Goal: Task Accomplishment & Management: Complete application form

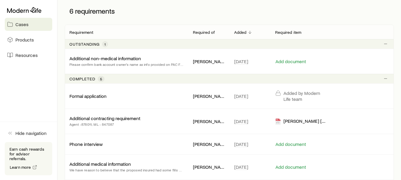
scroll to position [94, 0]
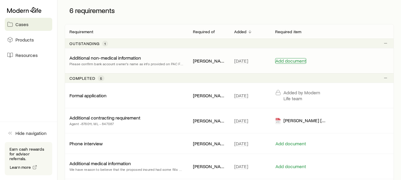
click at [287, 60] on button "Add document" at bounding box center [290, 61] width 31 height 6
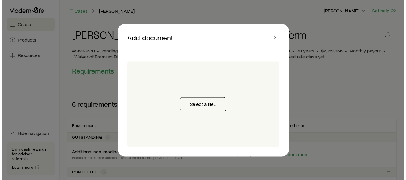
scroll to position [0, 0]
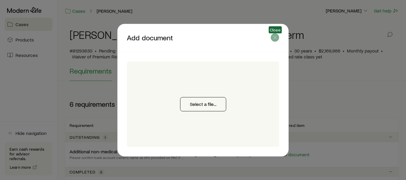
click at [274, 37] on icon "button" at bounding box center [275, 37] width 6 height 6
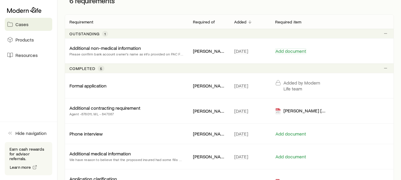
scroll to position [101, 0]
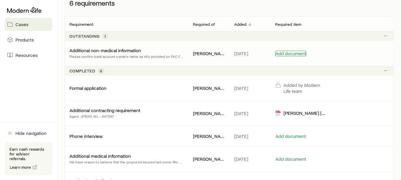
click at [288, 53] on button "Add document" at bounding box center [290, 54] width 31 height 6
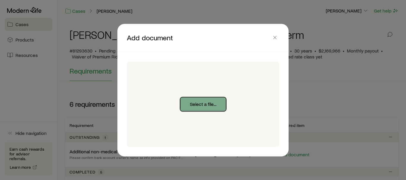
click at [207, 104] on button "Select a file..." at bounding box center [203, 104] width 46 height 14
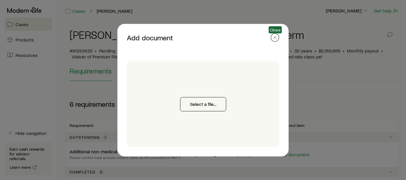
click at [274, 38] on icon "button" at bounding box center [275, 37] width 6 height 6
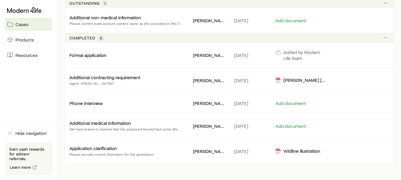
scroll to position [140, 0]
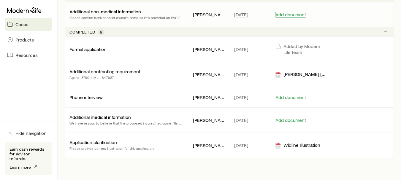
click at [290, 17] on button "Add document" at bounding box center [290, 15] width 31 height 6
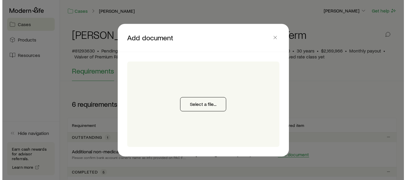
scroll to position [0, 0]
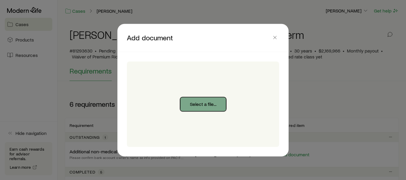
click at [212, 102] on button "Select a file..." at bounding box center [203, 104] width 46 height 14
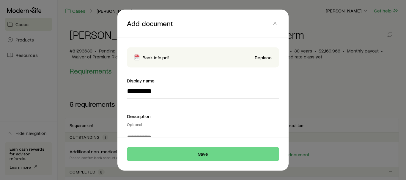
type input "**********"
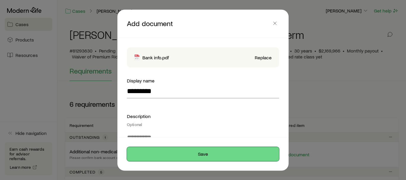
click at [220, 149] on button "Save" at bounding box center [203, 154] width 152 height 14
